Goal: Task Accomplishment & Management: Complete application form

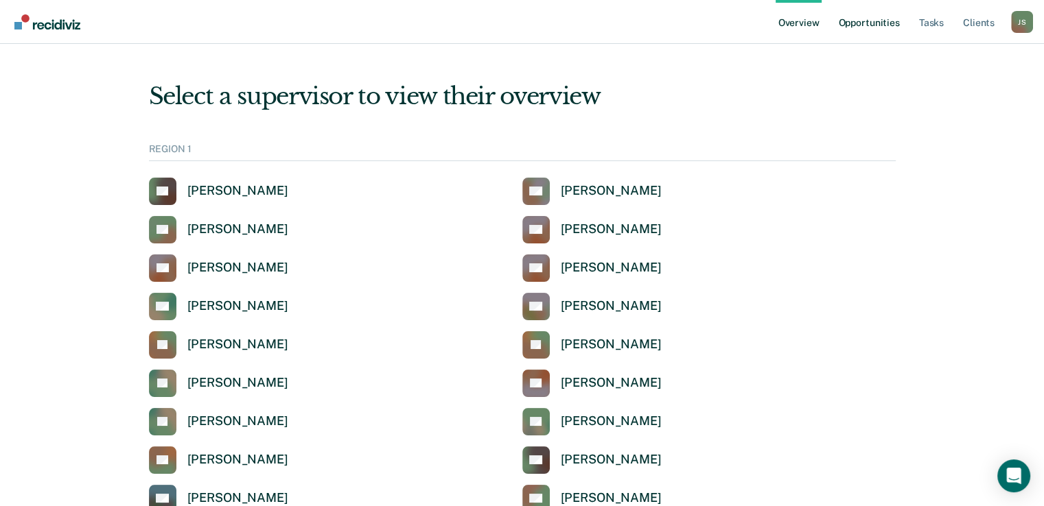
click at [884, 21] on link "Opportunities" at bounding box center [868, 22] width 67 height 44
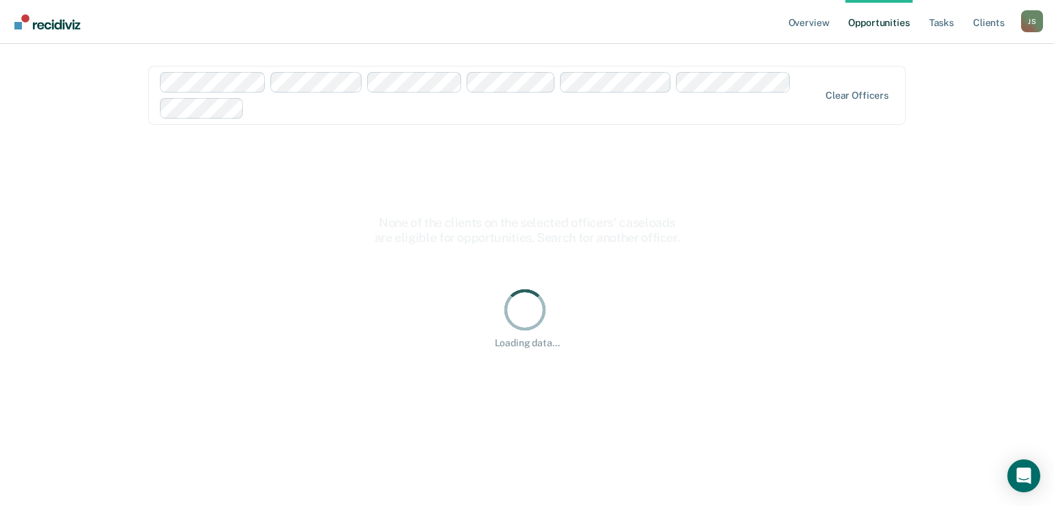
click at [307, 114] on div at bounding box center [534, 108] width 569 height 16
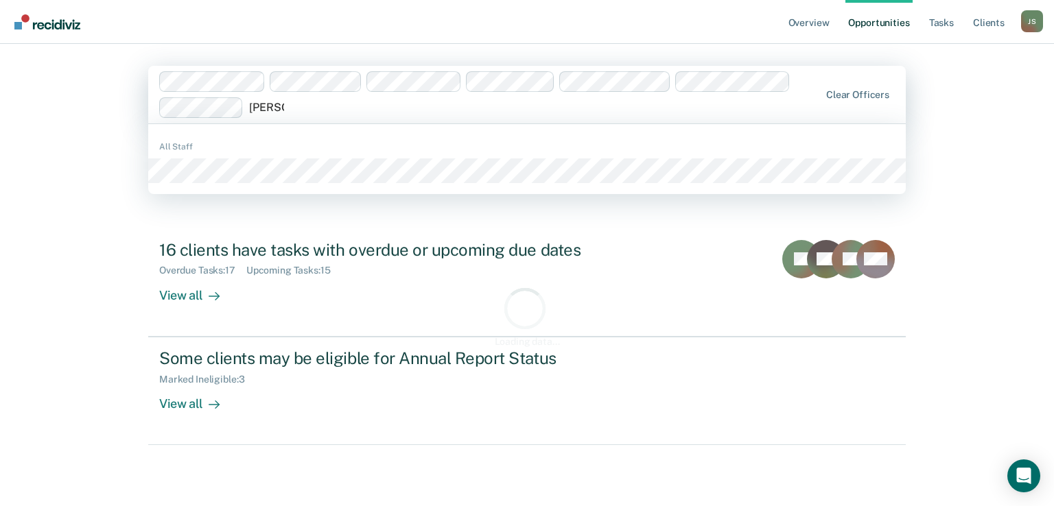
type input "Cagen"
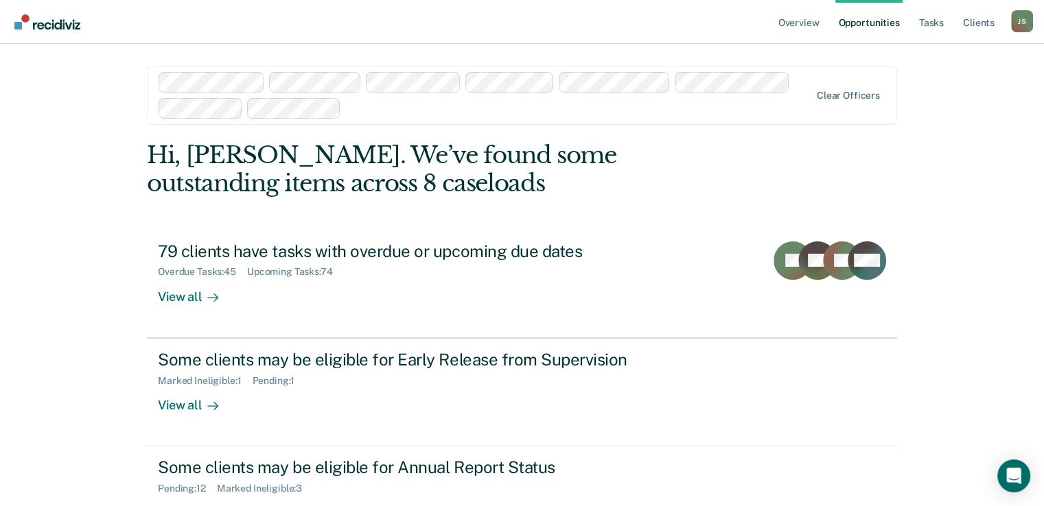
scroll to position [47, 0]
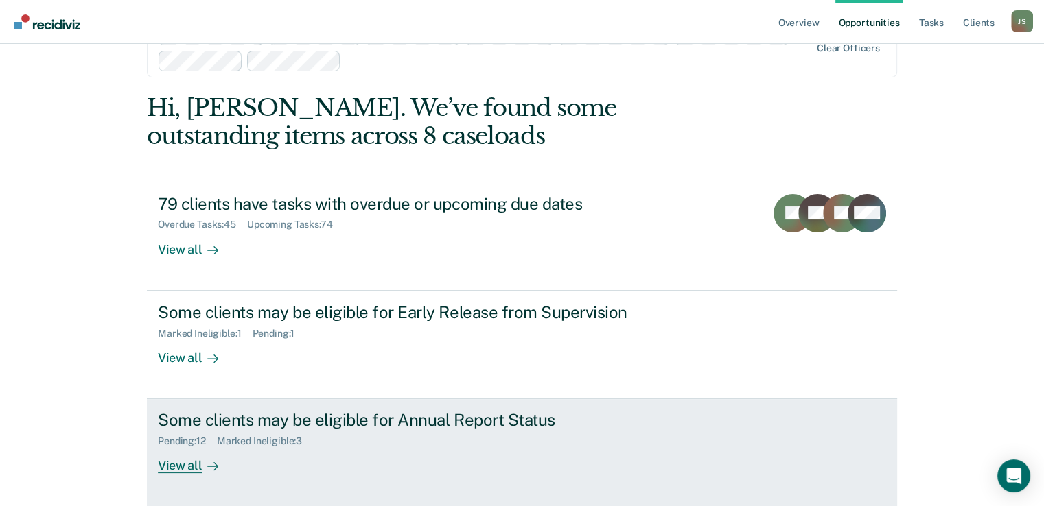
click at [377, 448] on div "Some clients may be eligible for Annual Report Status Pending : 12 Marked Ineli…" at bounding box center [415, 441] width 515 height 63
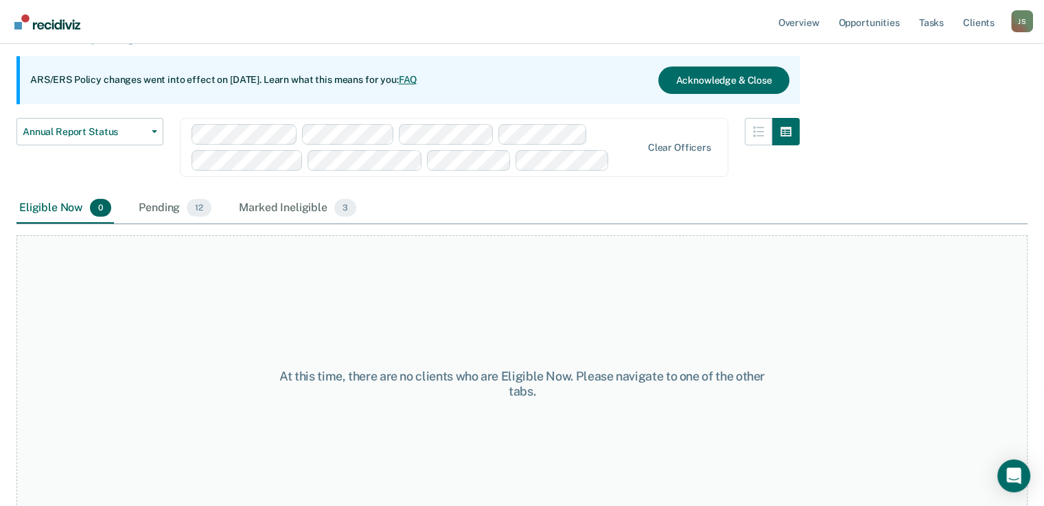
scroll to position [125, 0]
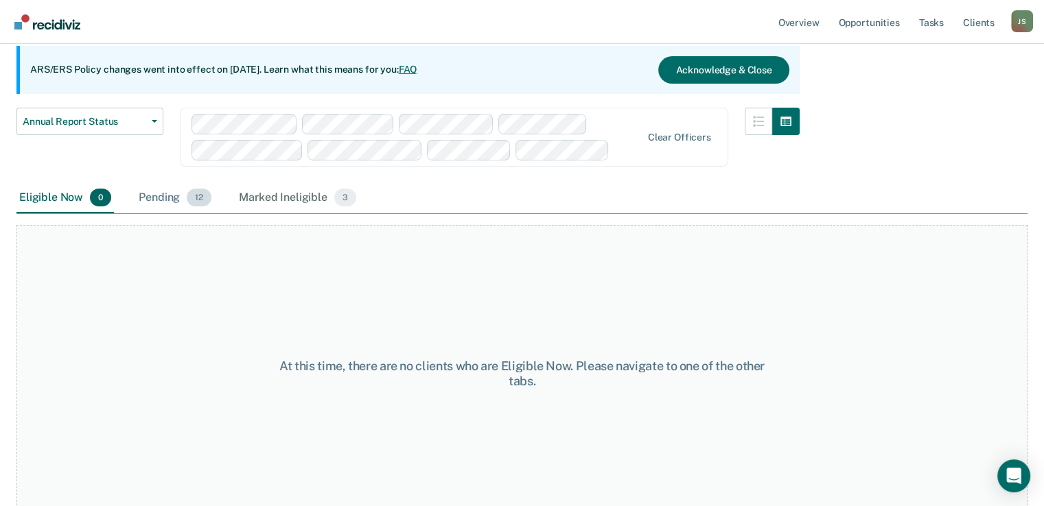
click at [152, 193] on div "Pending 12" at bounding box center [175, 198] width 78 height 30
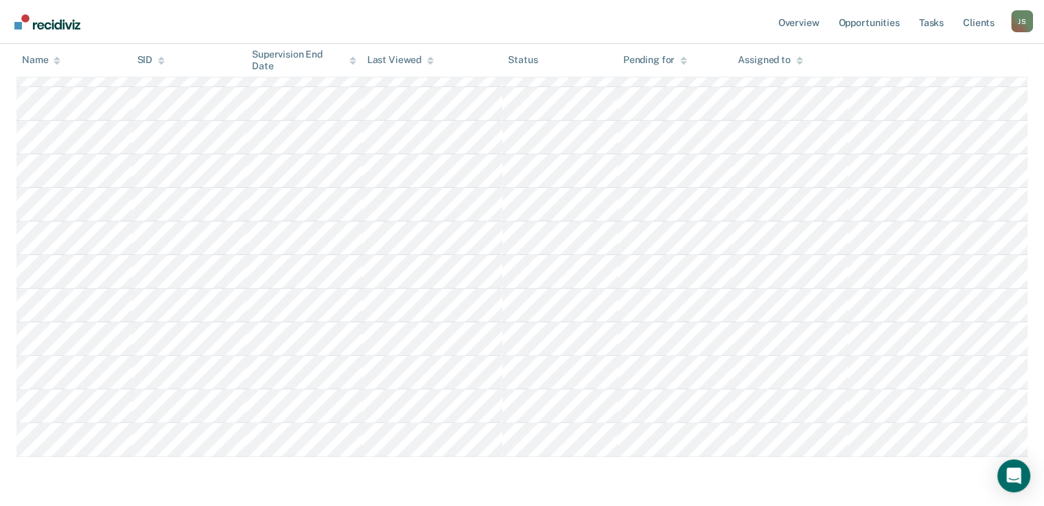
scroll to position [320, 0]
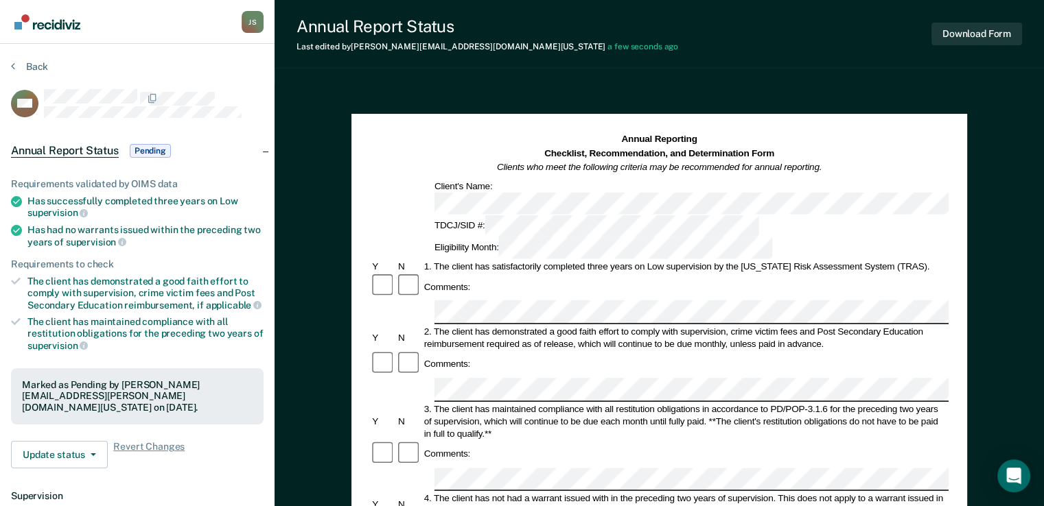
click at [391, 379] on div at bounding box center [659, 390] width 578 height 23
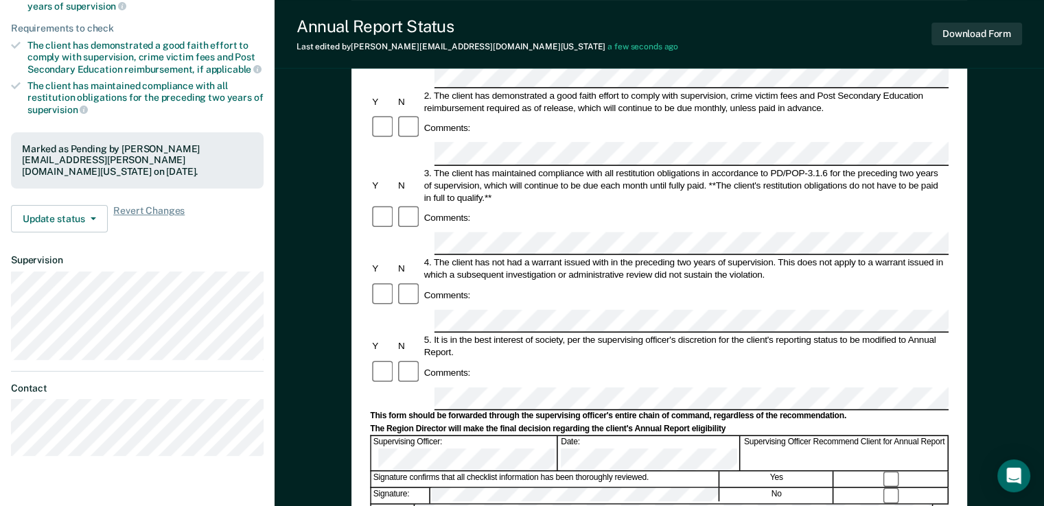
scroll to position [240, 0]
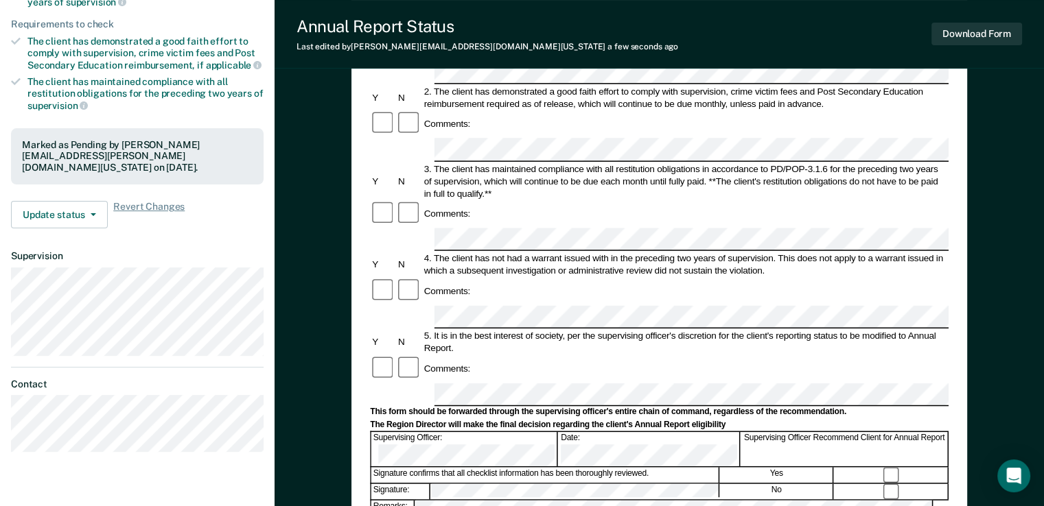
click at [375, 384] on div at bounding box center [659, 395] width 578 height 23
click at [420, 500] on div "Remarks:" at bounding box center [659, 507] width 578 height 15
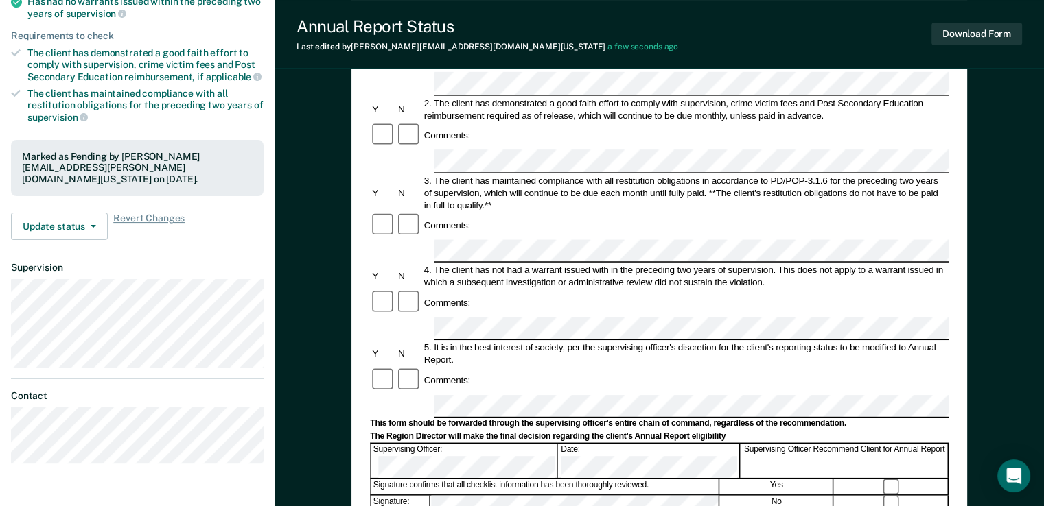
scroll to position [0, 0]
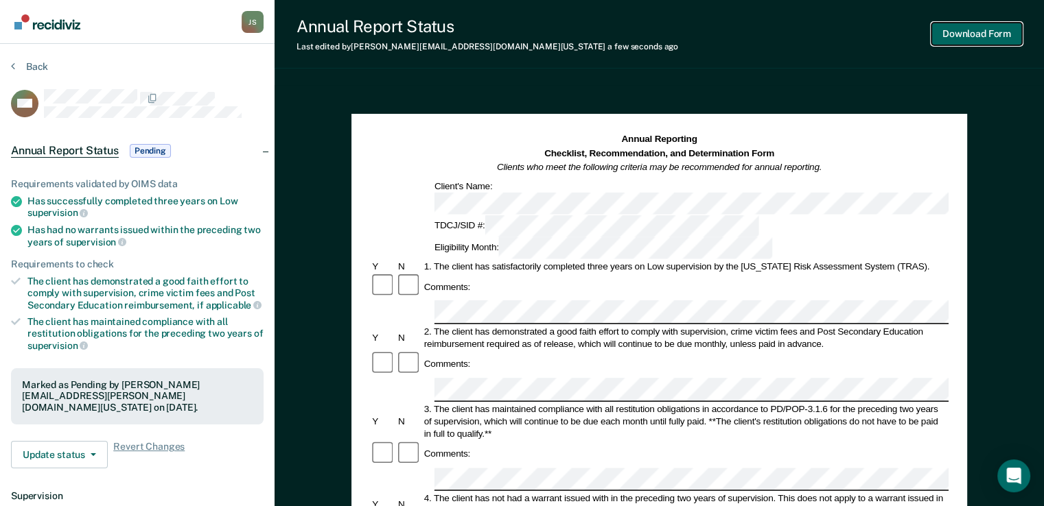
click at [993, 36] on button "Download Form" at bounding box center [976, 34] width 91 height 23
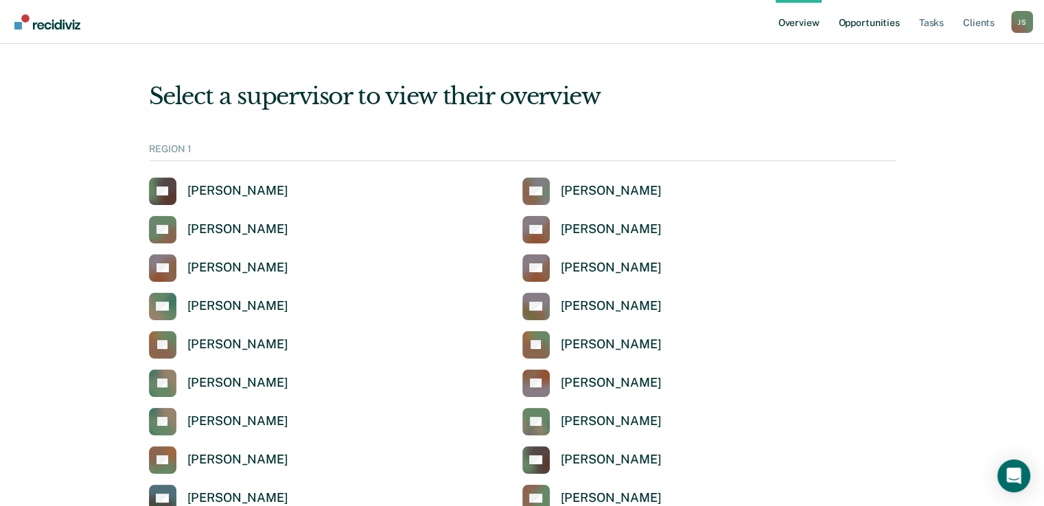
click at [887, 23] on link "Opportunities" at bounding box center [868, 22] width 67 height 44
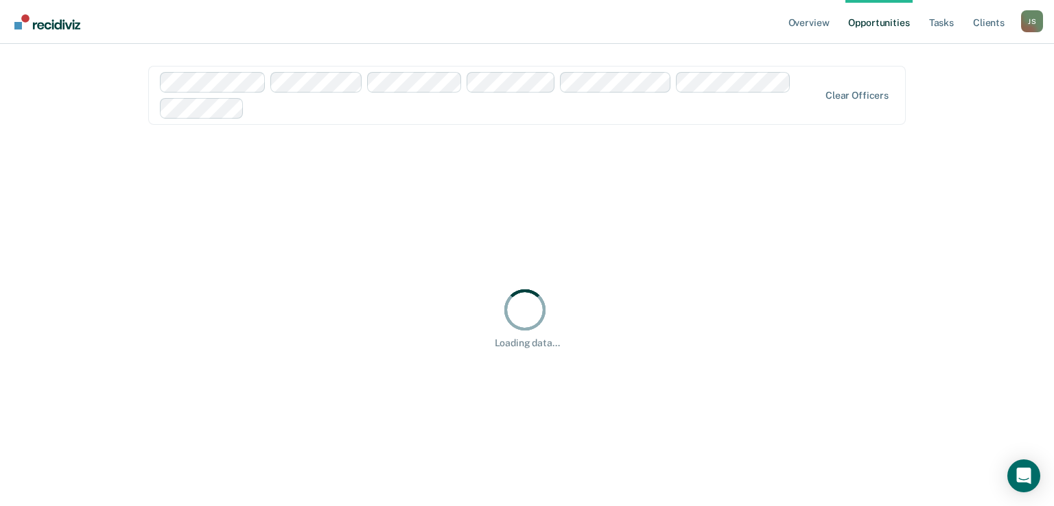
click at [335, 110] on div at bounding box center [534, 108] width 569 height 16
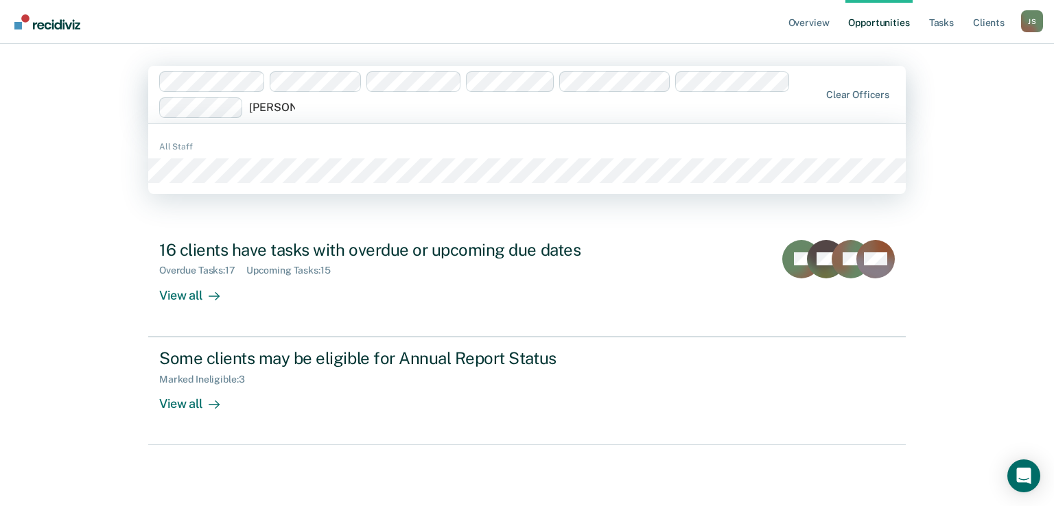
type input "[PERSON_NAME]"
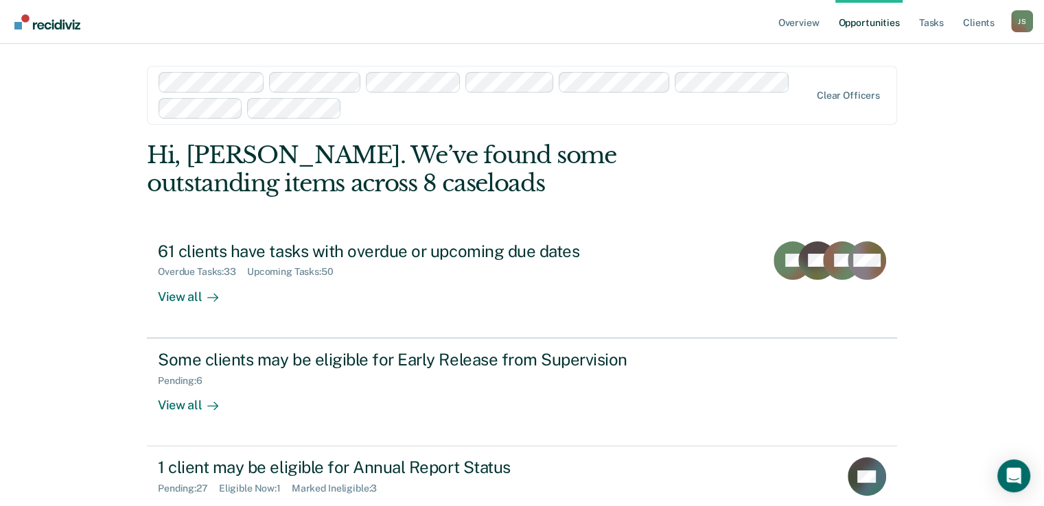
scroll to position [102, 0]
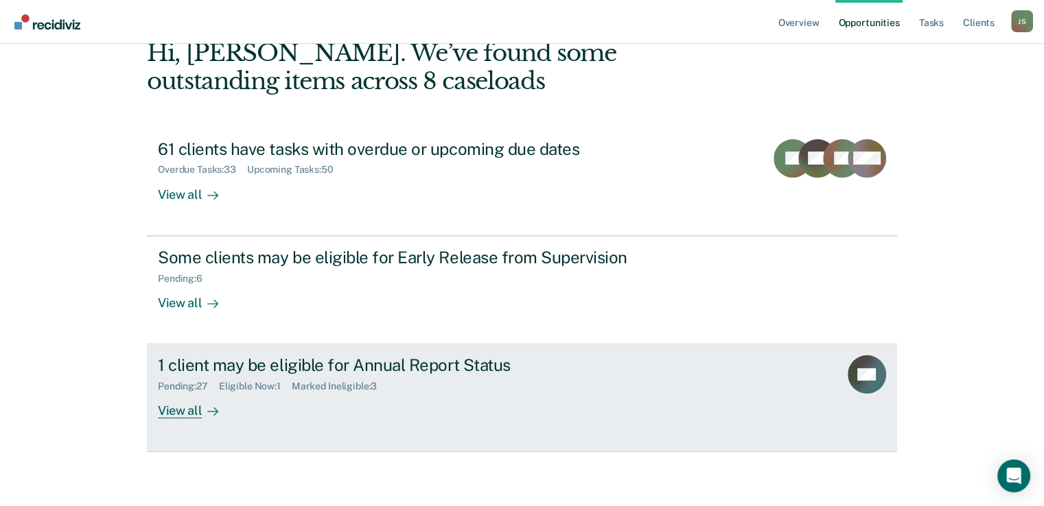
click at [441, 427] on link "1 client may be eligible for Annual Report Status Pending : 27 Eligible Now : 1…" at bounding box center [522, 398] width 750 height 108
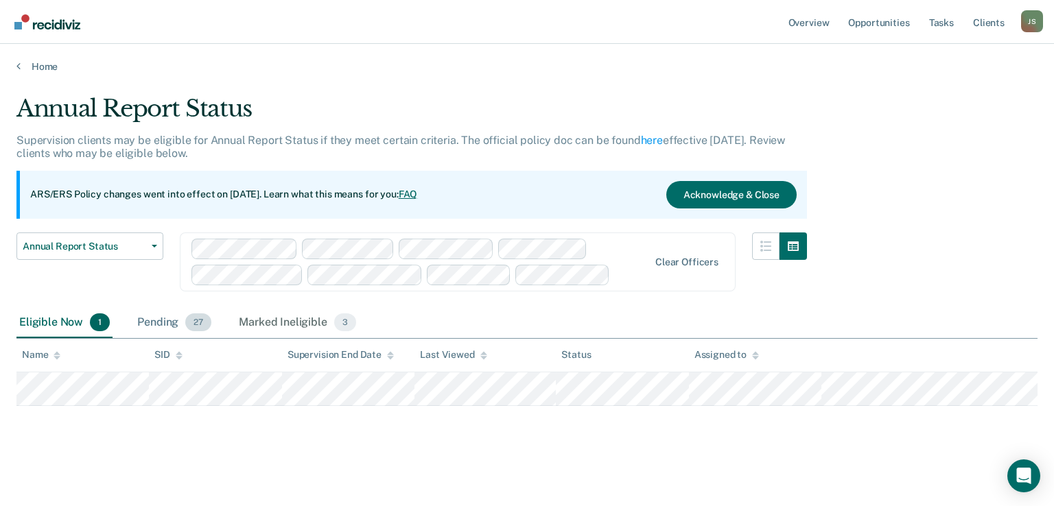
click at [163, 320] on div "Pending 27" at bounding box center [174, 323] width 80 height 30
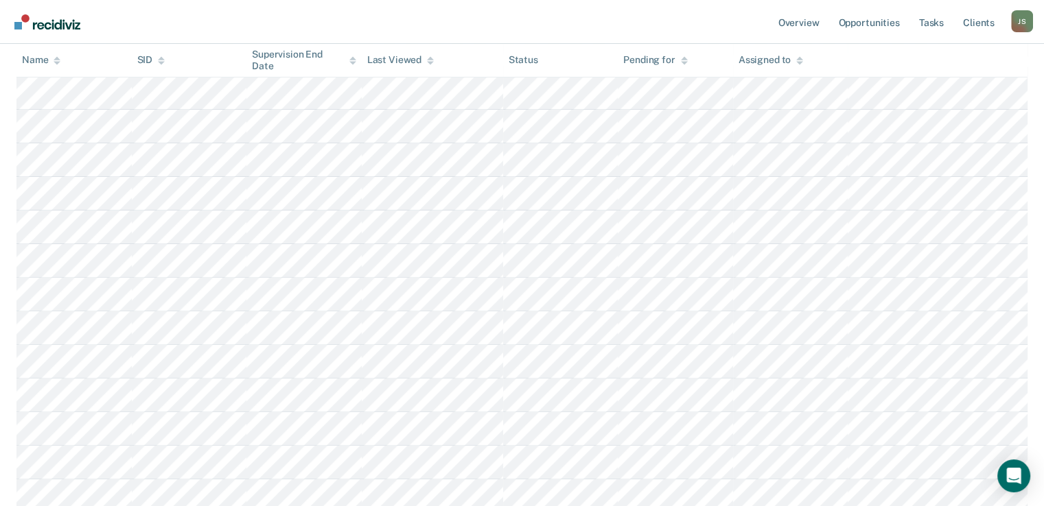
scroll to position [414, 0]
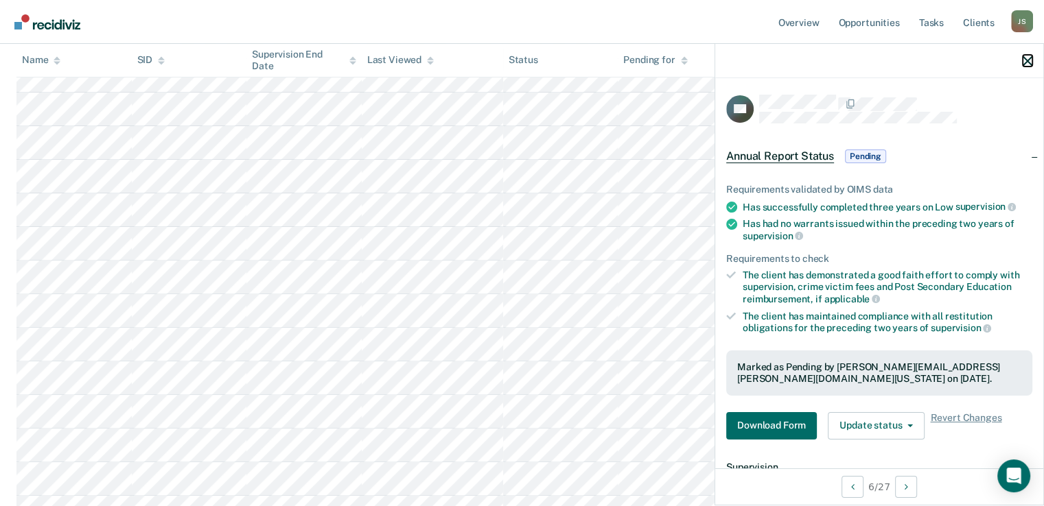
click at [1024, 64] on icon "button" at bounding box center [1027, 61] width 10 height 10
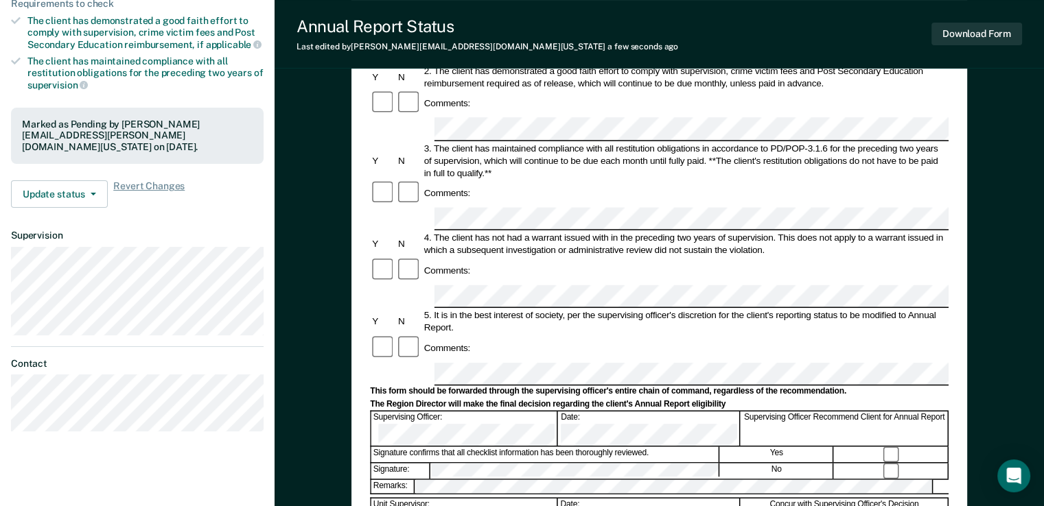
scroll to position [269, 0]
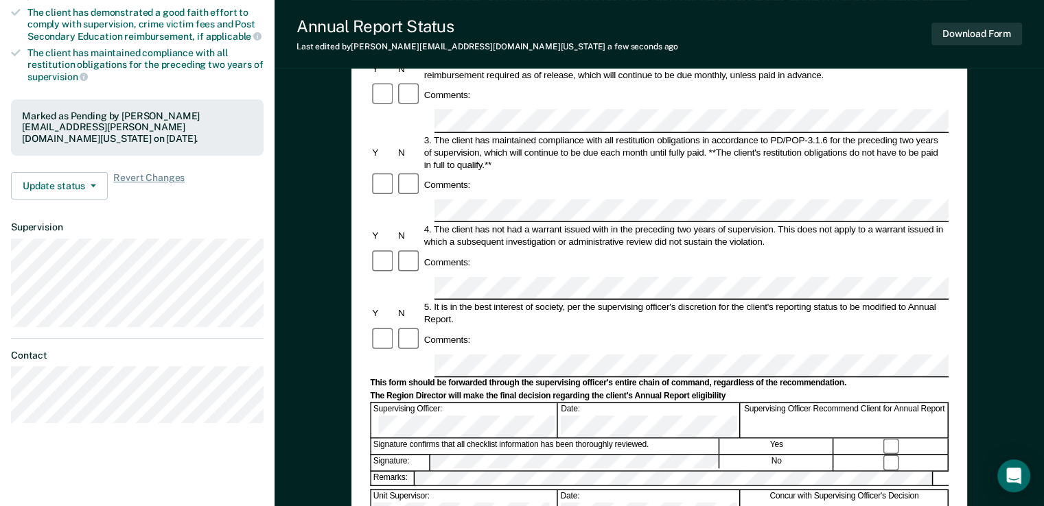
click at [365, 255] on div "Annual Reporting Checklist, Recommendation, and Determination Form Clients who …" at bounding box center [658, 246] width 615 height 802
click at [582, 403] on div "Date:" at bounding box center [648, 420] width 181 height 34
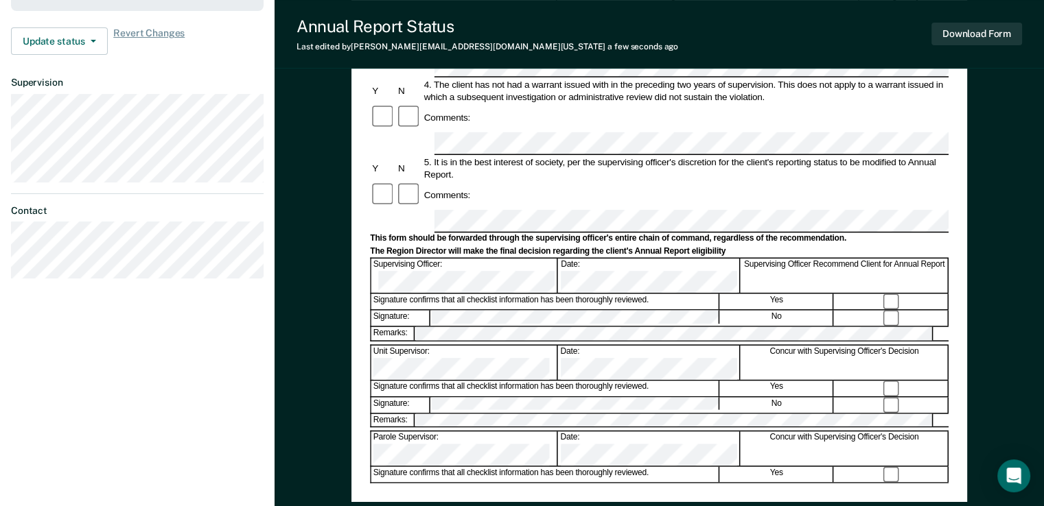
scroll to position [478, 0]
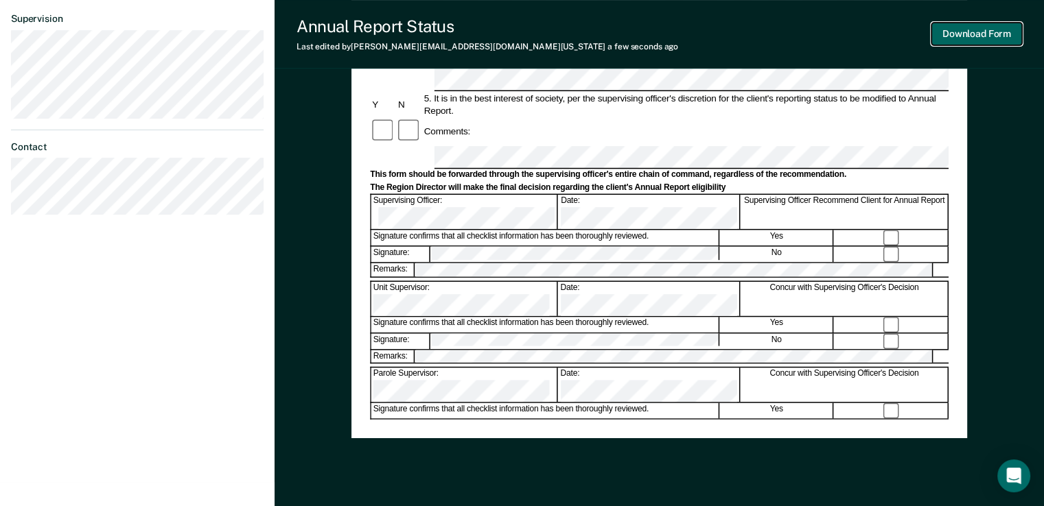
click at [996, 36] on button "Download Form" at bounding box center [976, 34] width 91 height 23
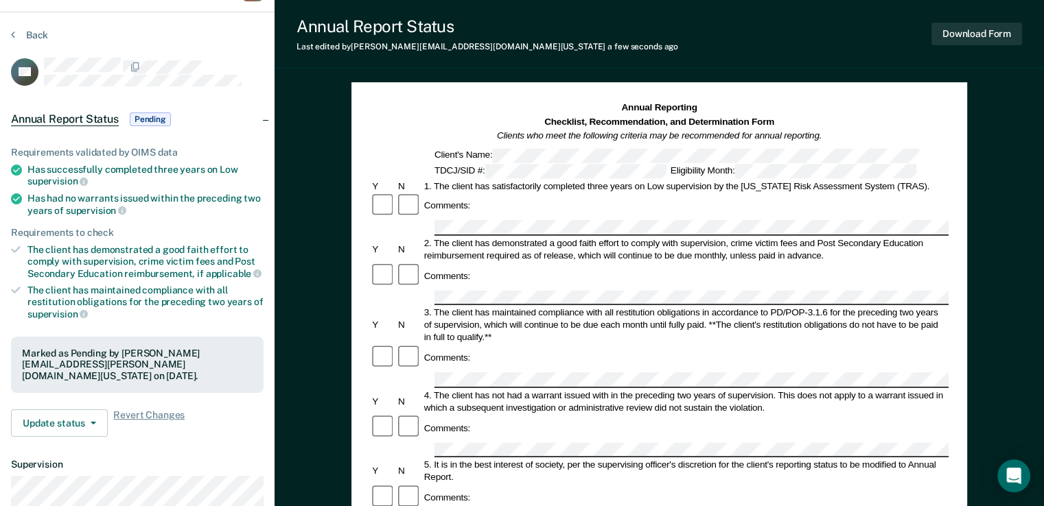
scroll to position [0, 0]
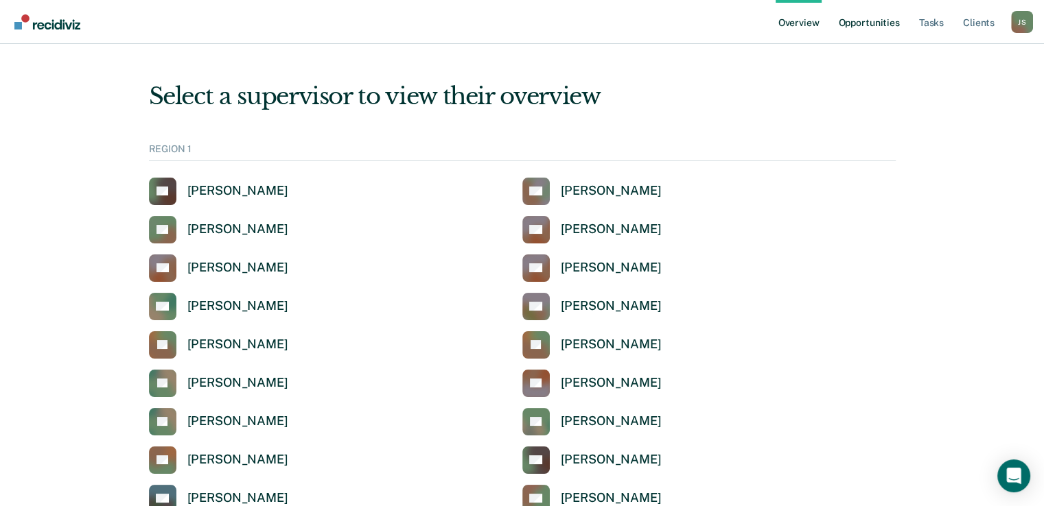
click at [873, 23] on link "Opportunities" at bounding box center [868, 22] width 67 height 44
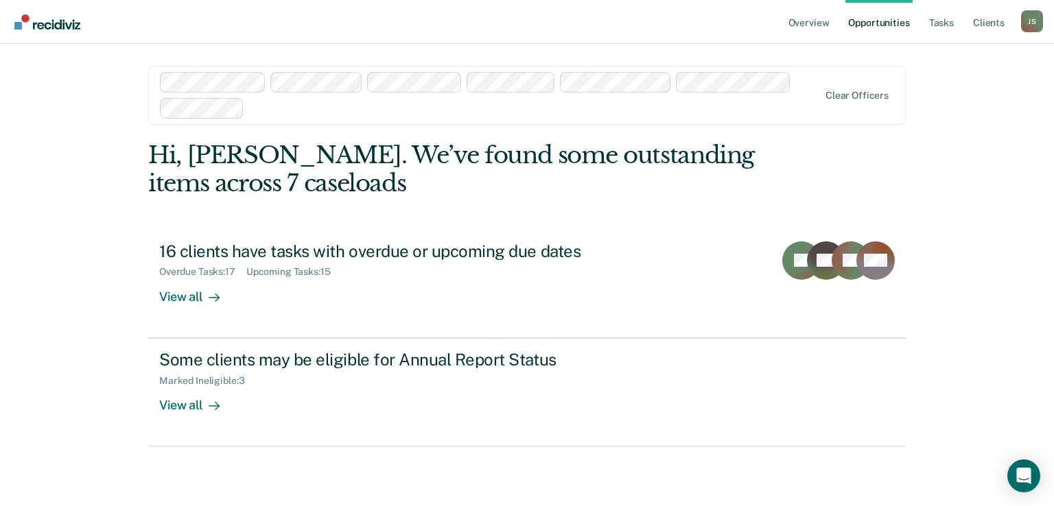
click at [300, 110] on div at bounding box center [534, 108] width 569 height 16
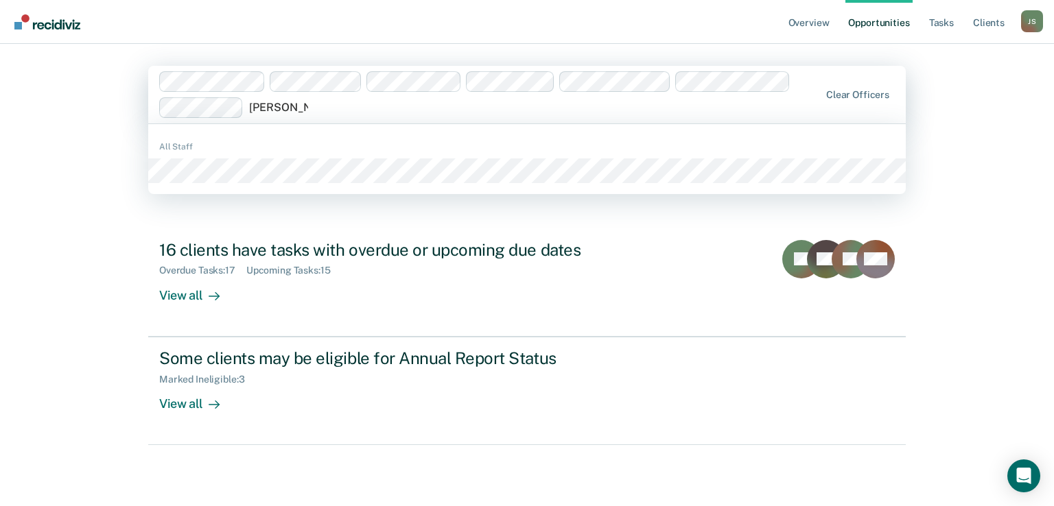
type input "Meghan Will"
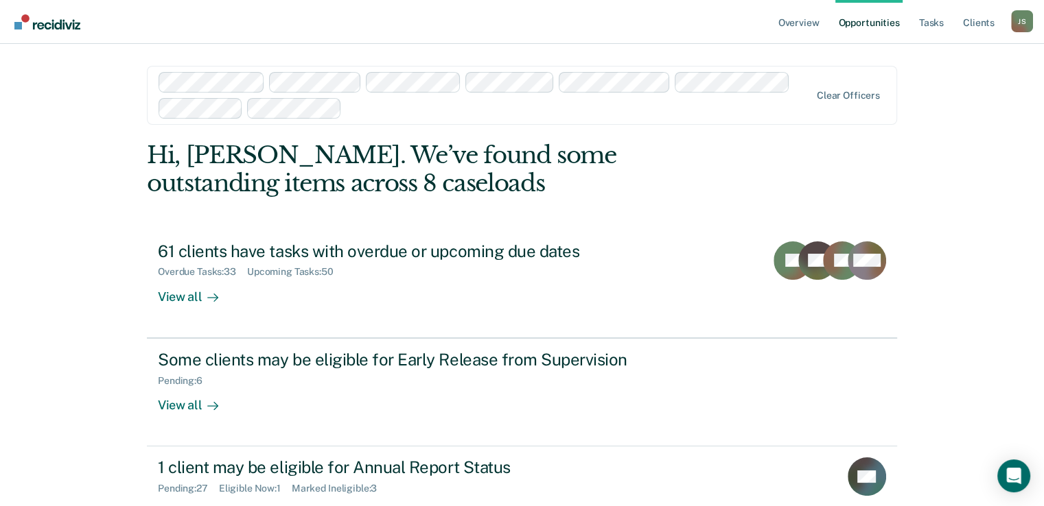
scroll to position [47, 0]
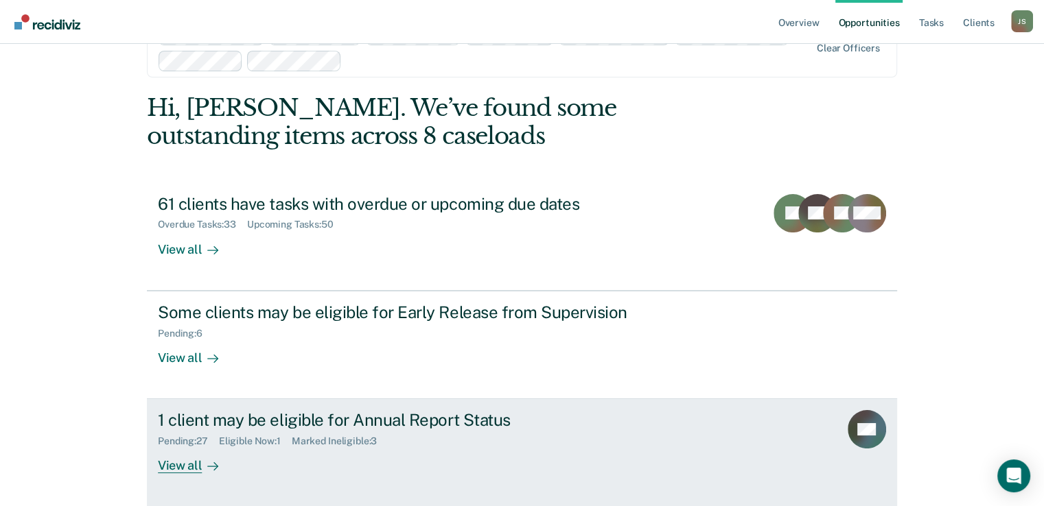
click at [521, 426] on div "1 client may be eligible for Annual Report Status" at bounding box center [399, 420] width 482 height 20
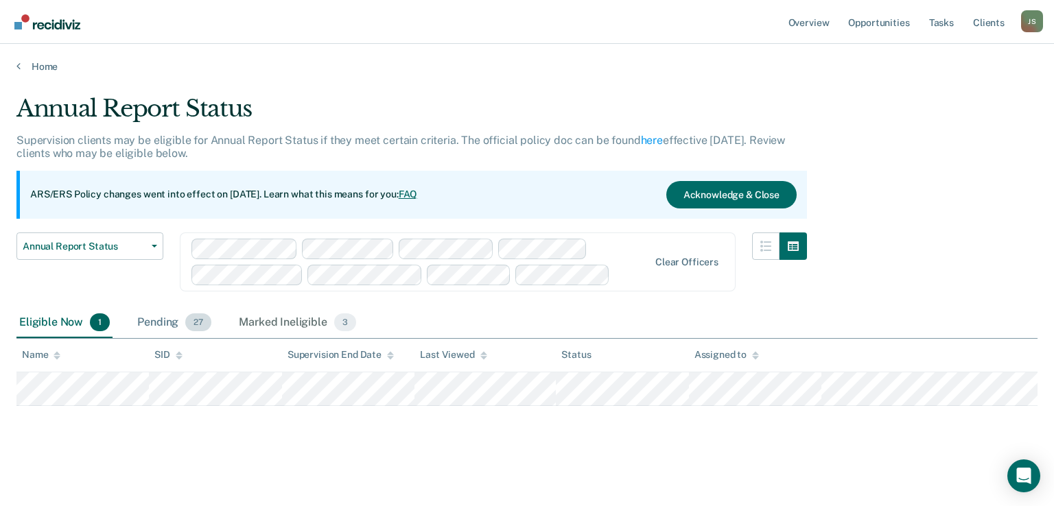
click at [150, 320] on div "Pending 27" at bounding box center [174, 323] width 80 height 30
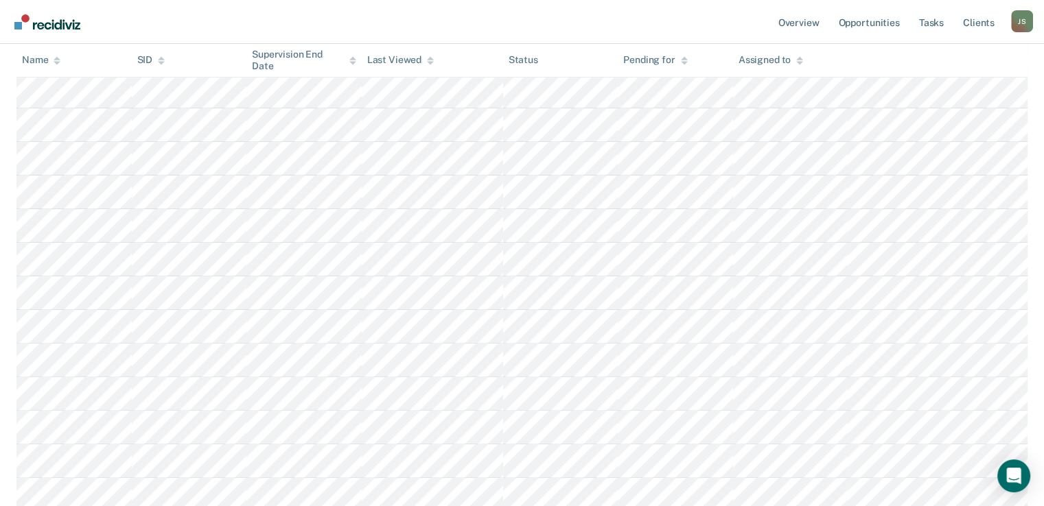
scroll to position [388, 0]
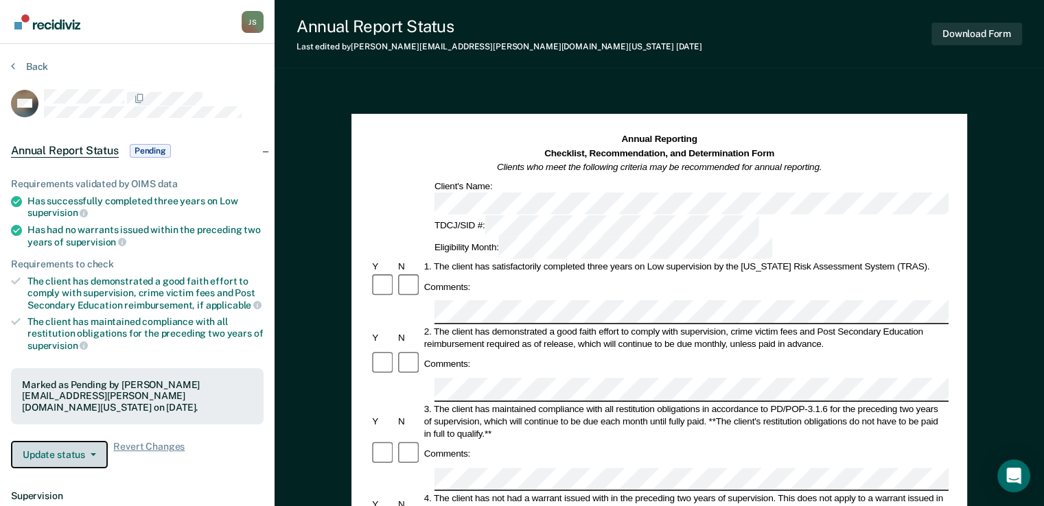
click at [86, 441] on button "Update status" at bounding box center [59, 454] width 97 height 27
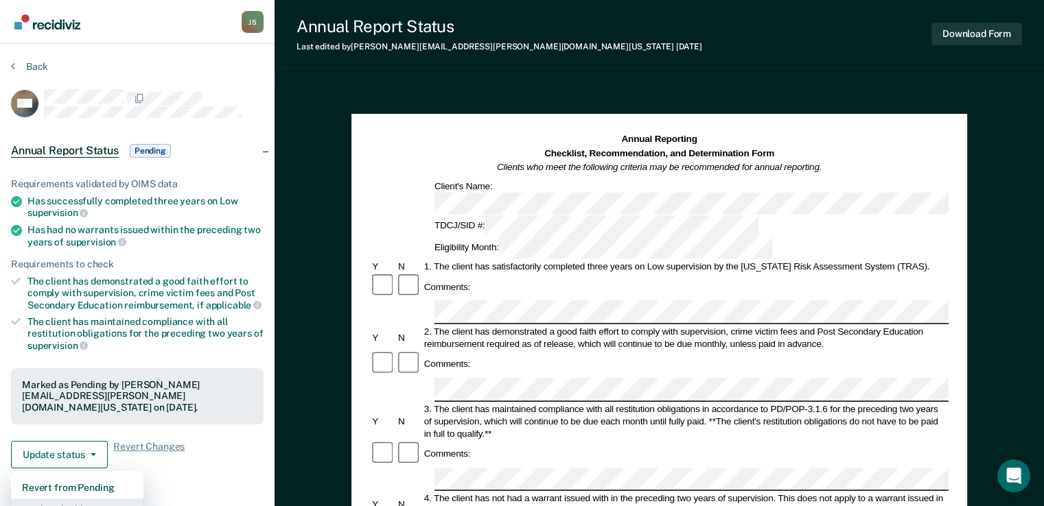
click at [93, 499] on button "Mark Ineligible" at bounding box center [77, 510] width 132 height 22
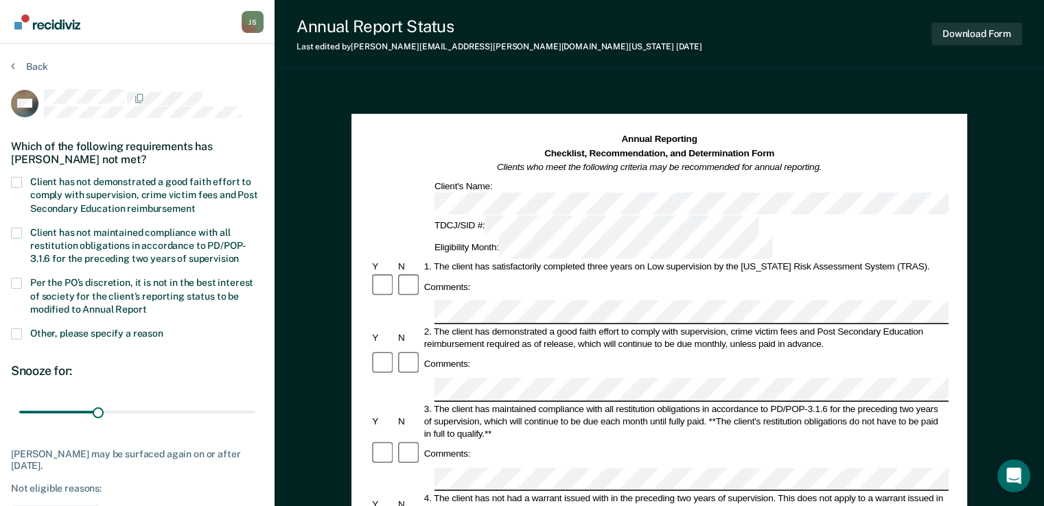
click at [19, 178] on span at bounding box center [16, 182] width 11 height 11
click at [195, 204] on input "Client has not demonstrated a good faith effort to comply with supervision, cri…" at bounding box center [195, 204] width 0 height 0
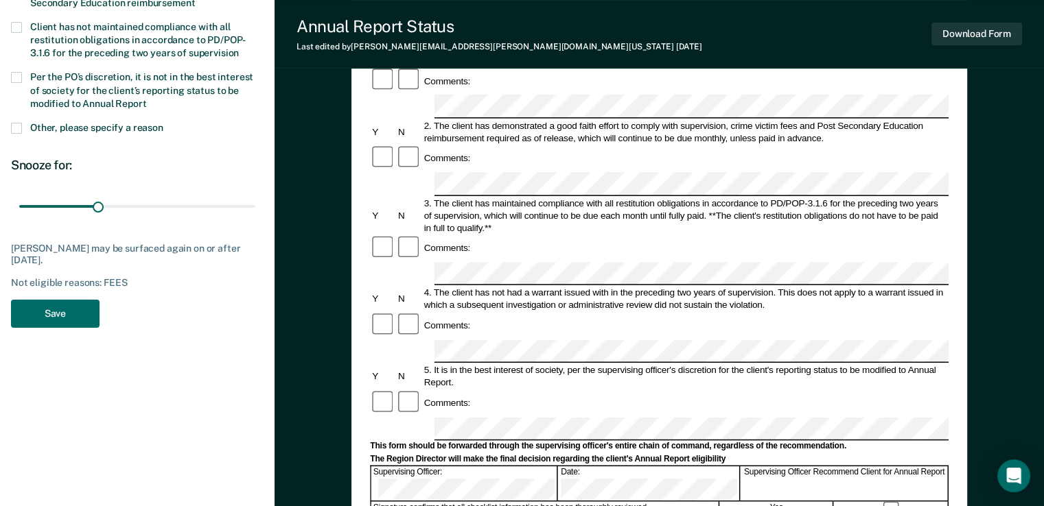
scroll to position [145, 0]
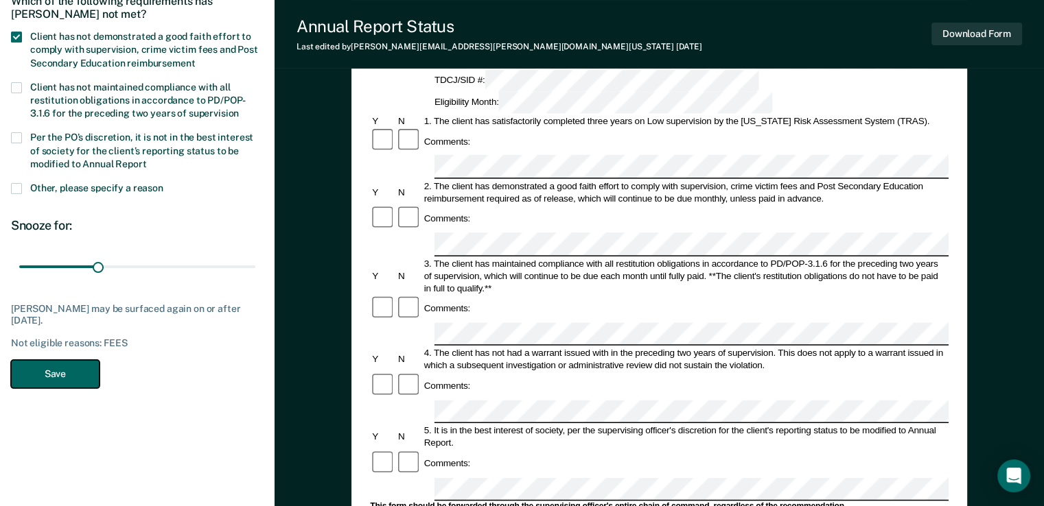
click at [48, 362] on button "Save" at bounding box center [55, 374] width 89 height 28
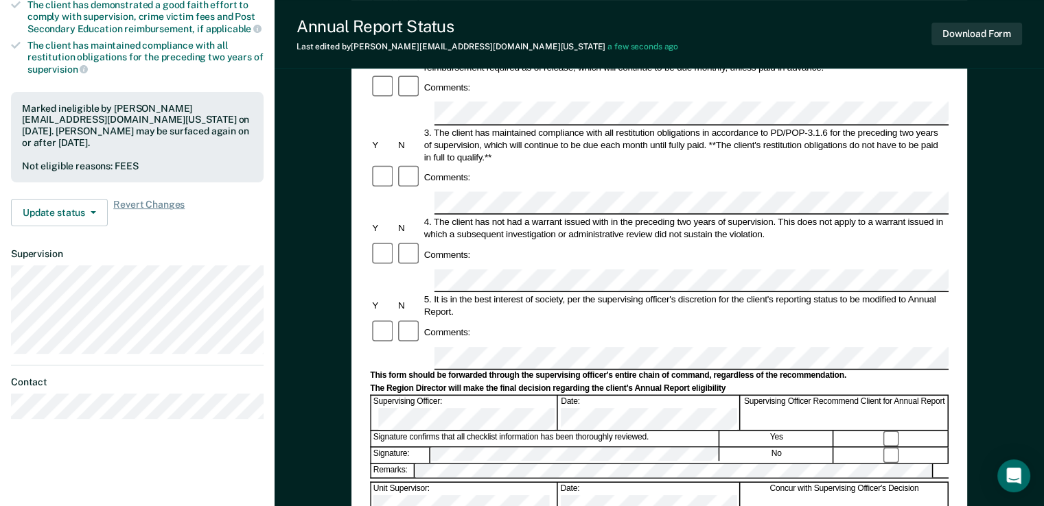
scroll to position [410, 0]
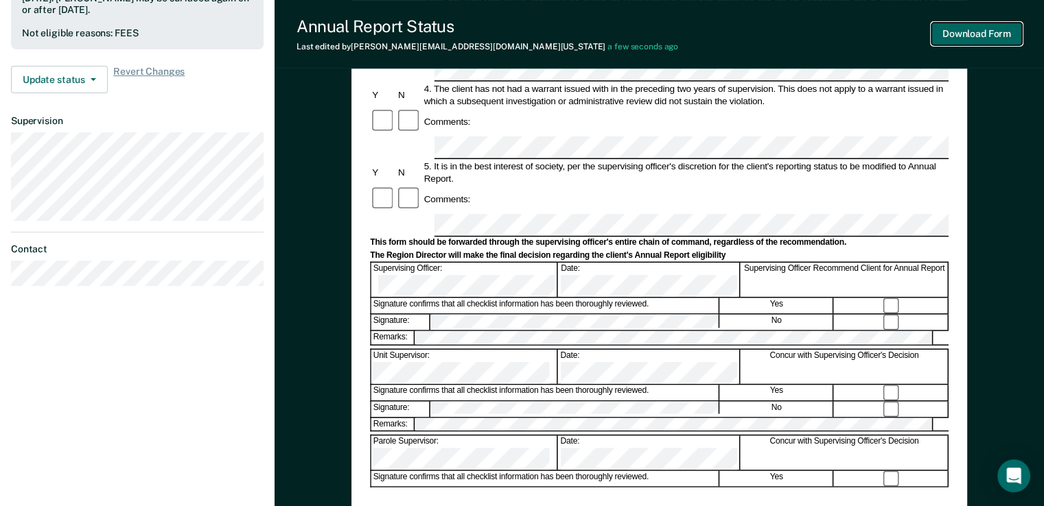
click at [983, 38] on button "Download Form" at bounding box center [976, 34] width 91 height 23
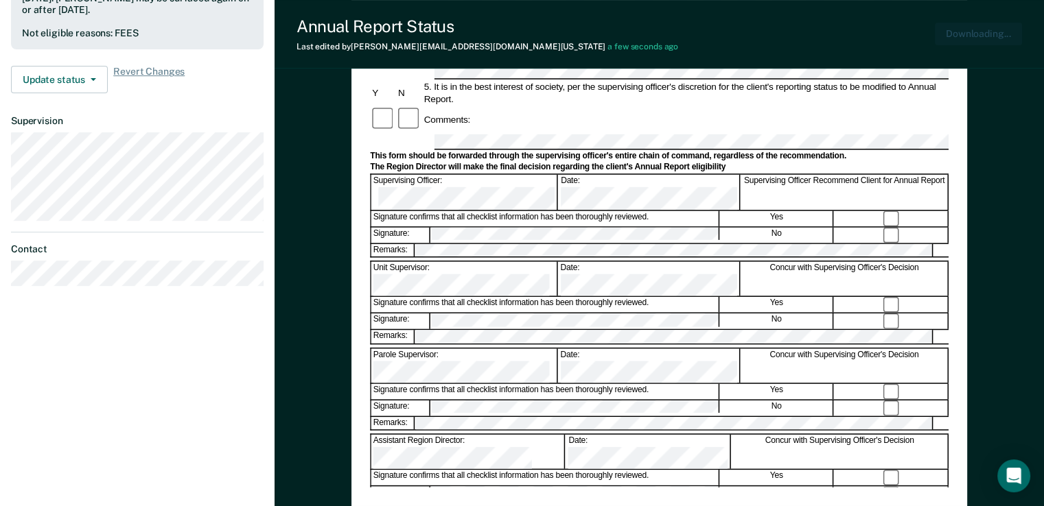
scroll to position [0, 0]
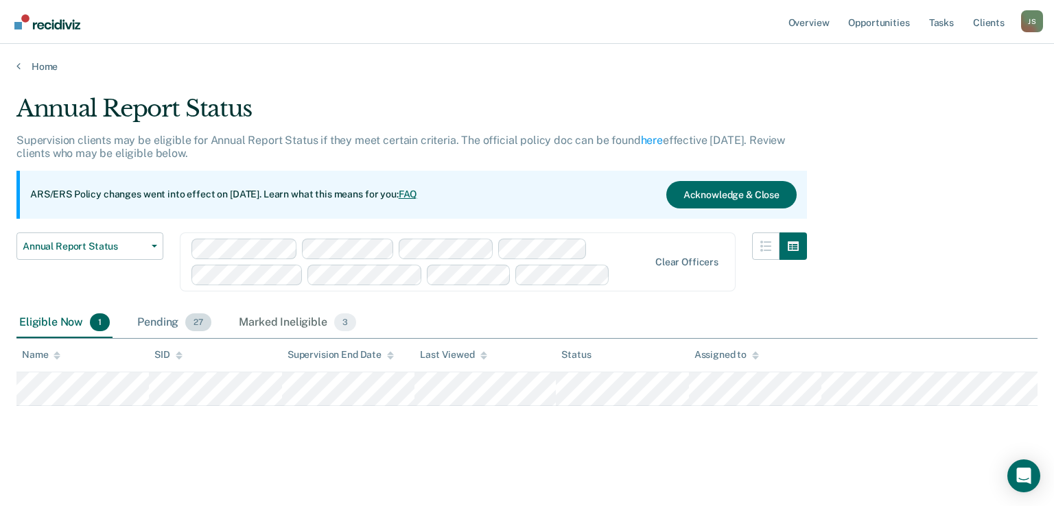
click at [157, 322] on div "Pending 27" at bounding box center [174, 323] width 80 height 30
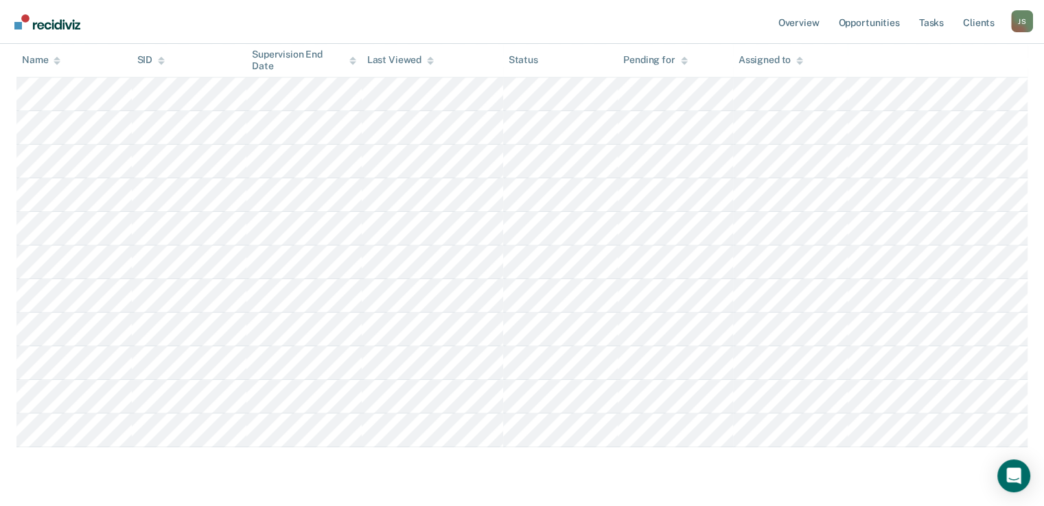
scroll to position [836, 0]
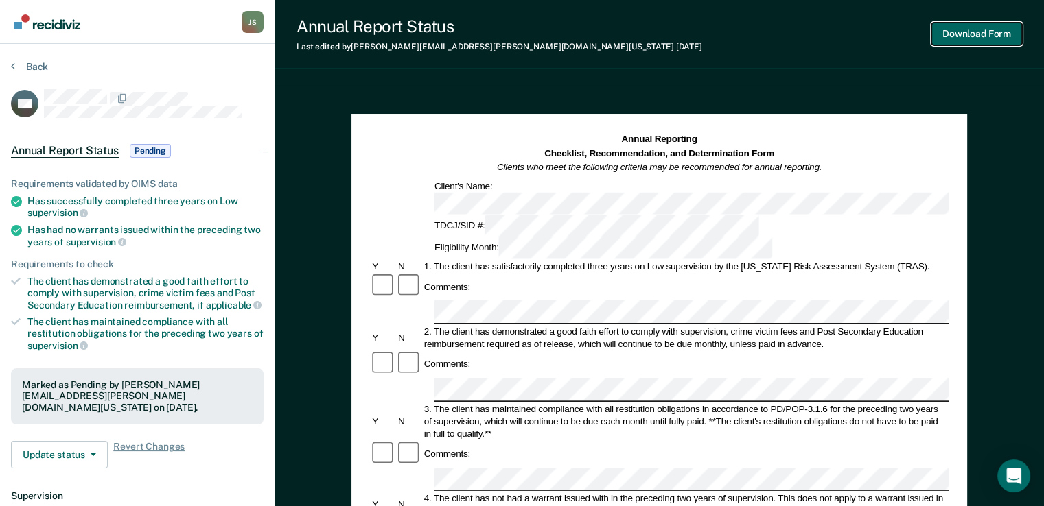
click at [969, 30] on button "Download Form" at bounding box center [976, 34] width 91 height 23
